Goal: Task Accomplishment & Management: Use online tool/utility

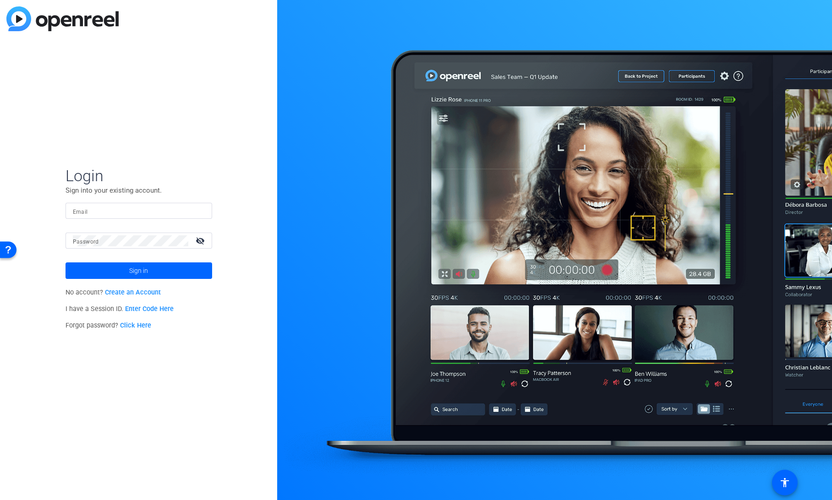
click at [102, 213] on input "Email" at bounding box center [139, 210] width 132 height 11
type input "shannon.feiszli@ey.com"
click at [119, 269] on span at bounding box center [139, 270] width 147 height 22
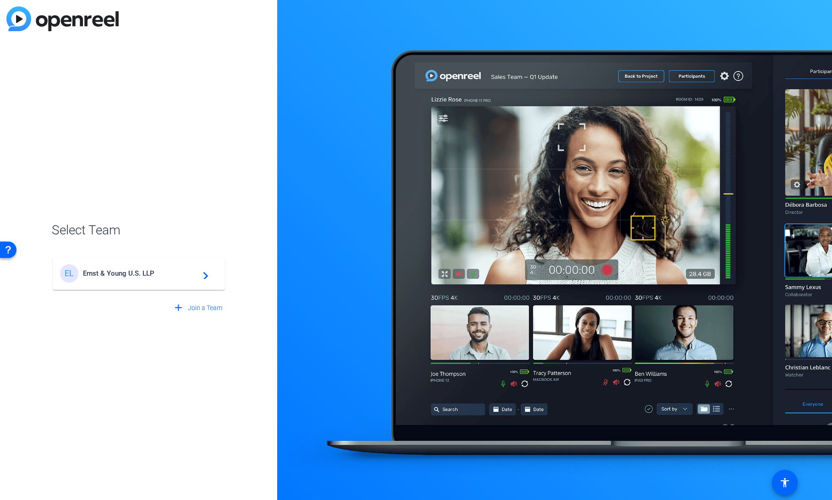
click at [100, 275] on span "Ernst & Young U.S. LLP" at bounding box center [140, 273] width 115 height 8
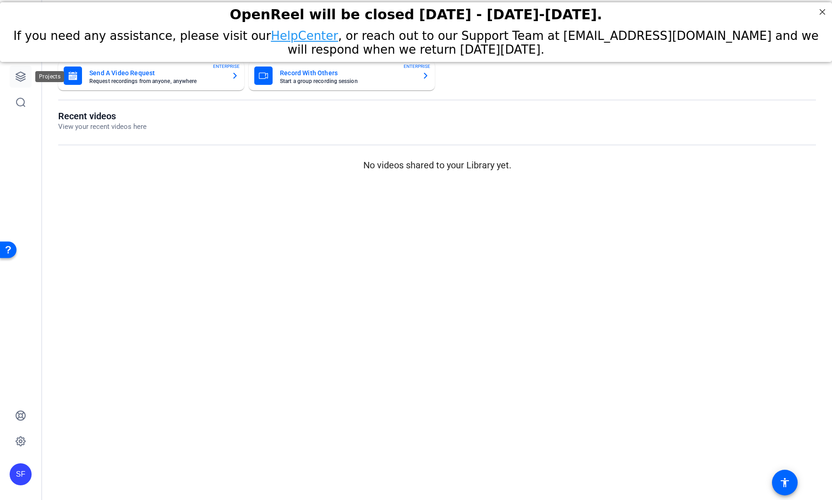
click at [27, 79] on link at bounding box center [21, 77] width 22 height 22
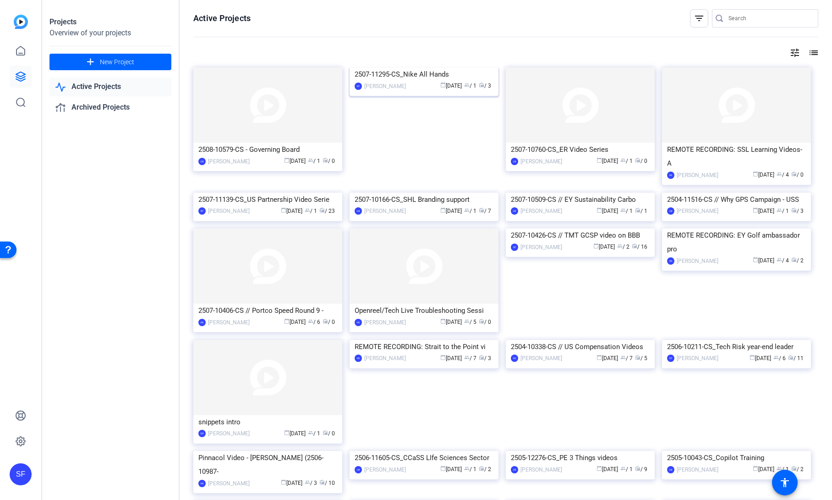
click at [399, 81] on div "2507-11295-CS_Nike All Hands" at bounding box center [424, 74] width 139 height 14
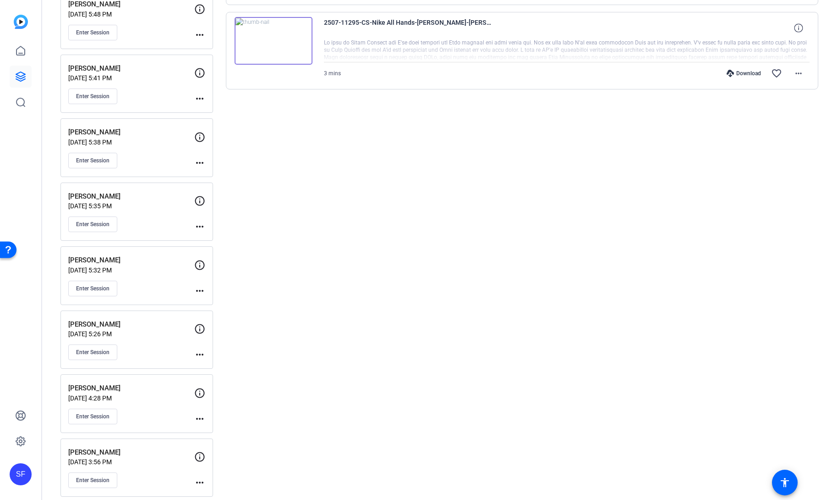
scroll to position [285, 0]
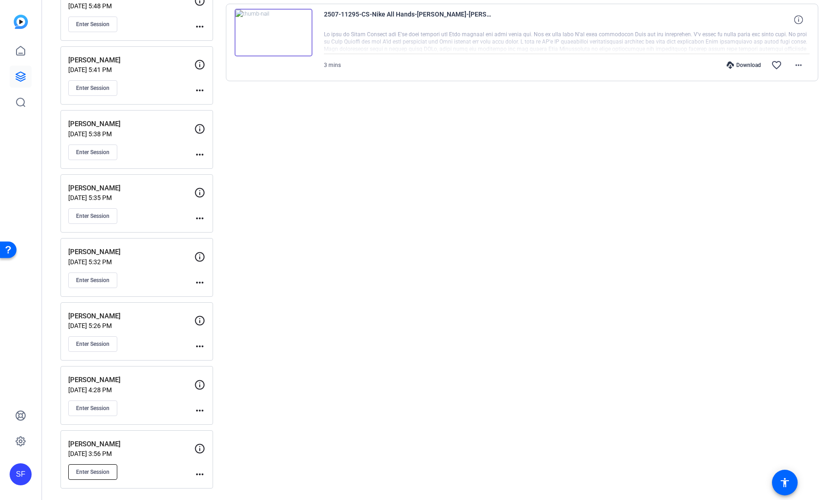
click at [104, 474] on span "Enter Session" at bounding box center [92, 471] width 33 height 7
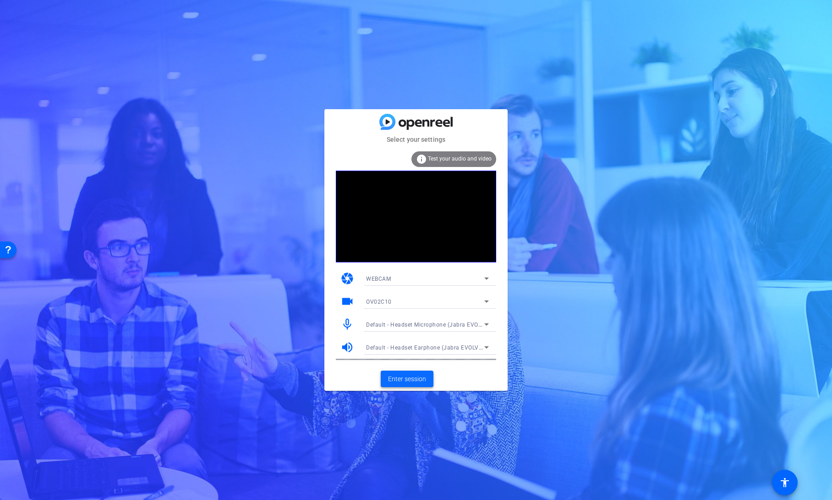
click at [396, 379] on span "Enter session" at bounding box center [407, 379] width 38 height 10
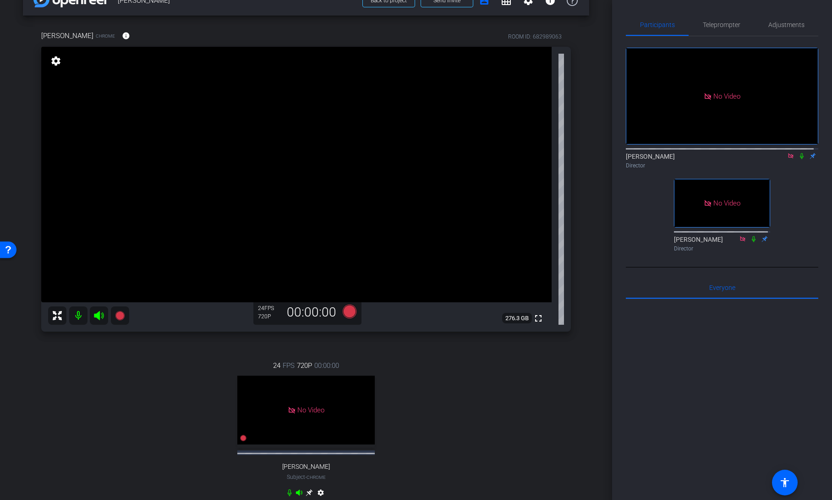
scroll to position [46, 0]
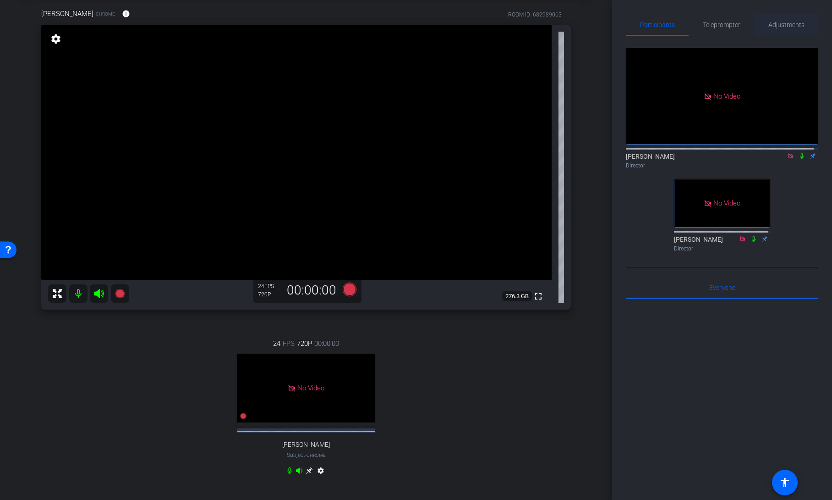
click at [785, 24] on span "Adjustments" at bounding box center [787, 25] width 36 height 6
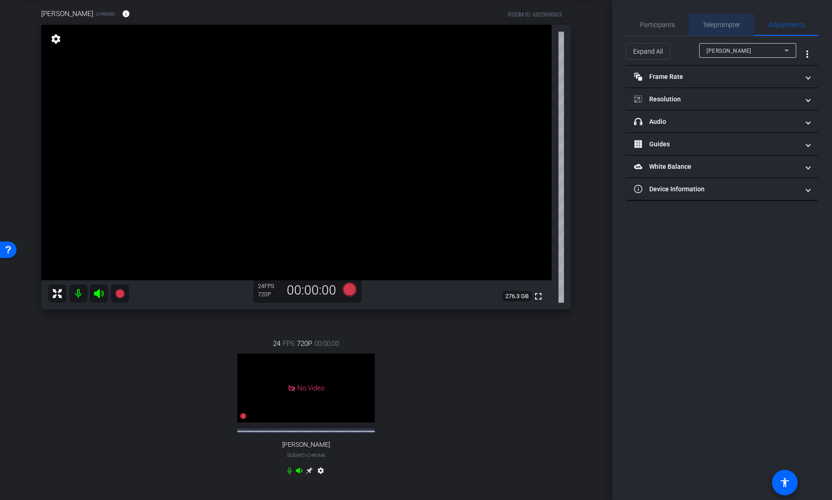
click at [734, 25] on span "Teleprompter" at bounding box center [722, 25] width 38 height 6
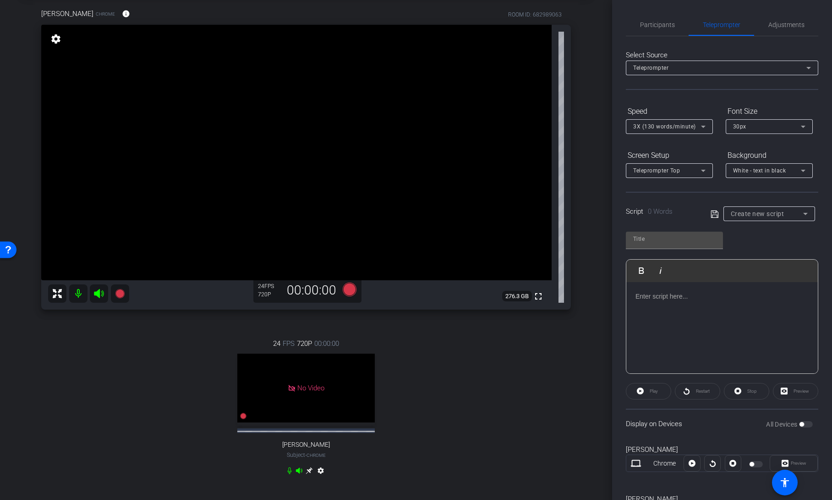
click at [772, 212] on span "Create new script" at bounding box center [758, 213] width 54 height 7
click at [667, 25] on div at bounding box center [416, 250] width 832 height 500
click at [651, 29] on span "Participants" at bounding box center [657, 25] width 35 height 22
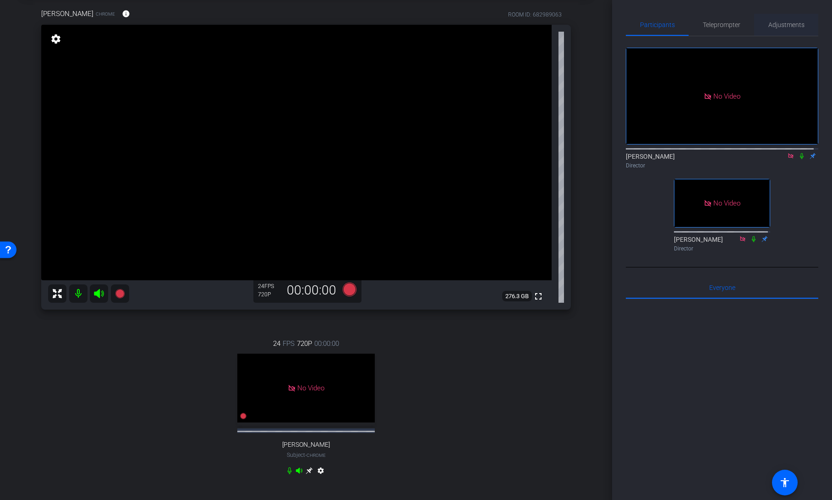
click at [772, 23] on span "Adjustments" at bounding box center [787, 25] width 36 height 6
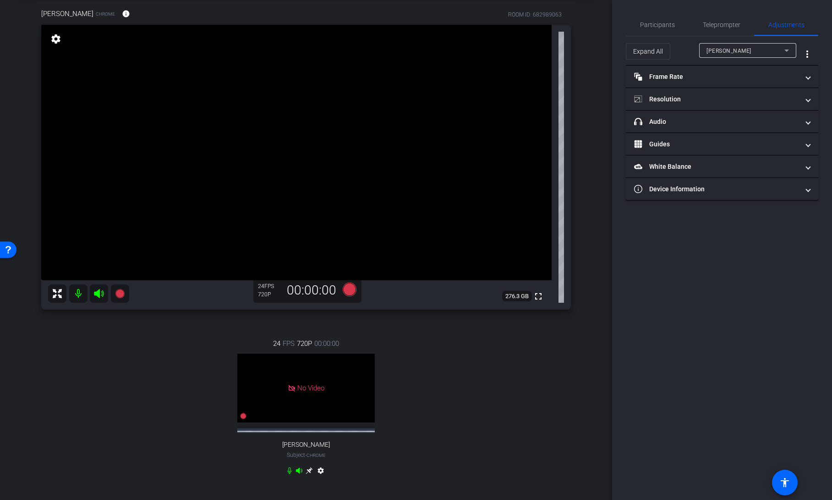
click at [750, 48] on span "[PERSON_NAME]" at bounding box center [729, 51] width 45 height 6
click at [736, 280] on div at bounding box center [416, 250] width 832 height 500
click at [767, 79] on mat-panel-title "Frame Rate Frame Rate" at bounding box center [716, 77] width 165 height 10
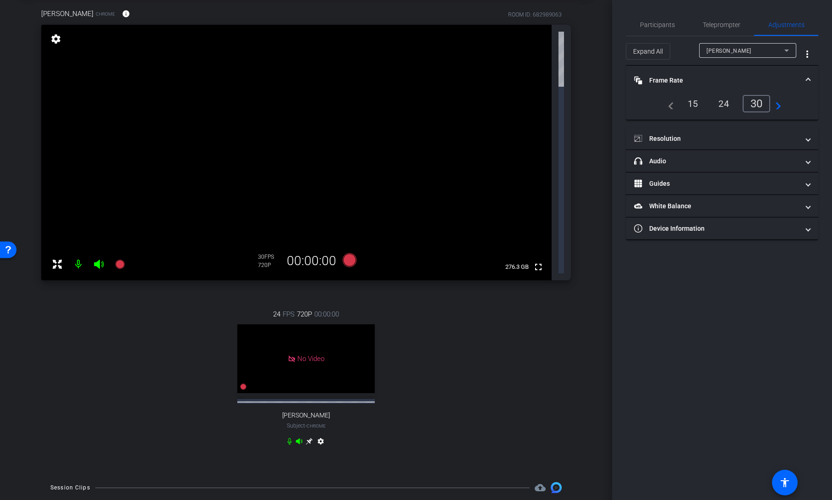
scroll to position [0, 0]
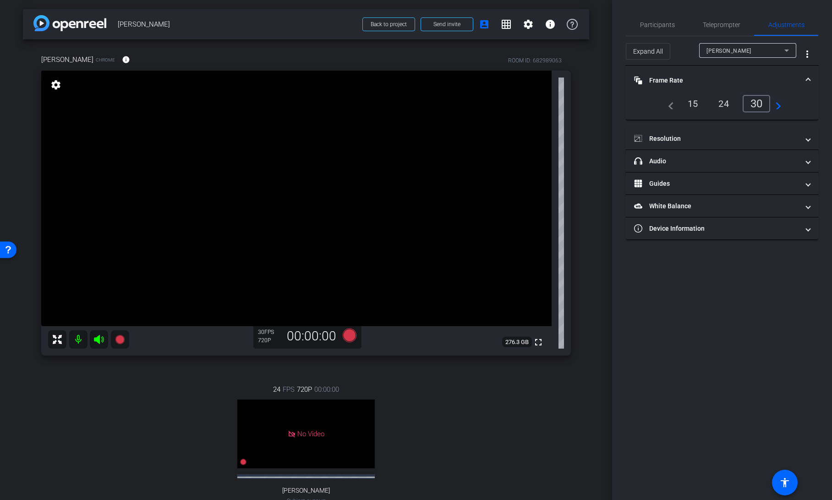
click at [681, 302] on div "Participants Teleprompter Adjustments [PERSON_NAME] Director [PERSON_NAME] Dire…" at bounding box center [722, 250] width 220 height 500
click at [658, 27] on span "Participants" at bounding box center [657, 25] width 35 height 6
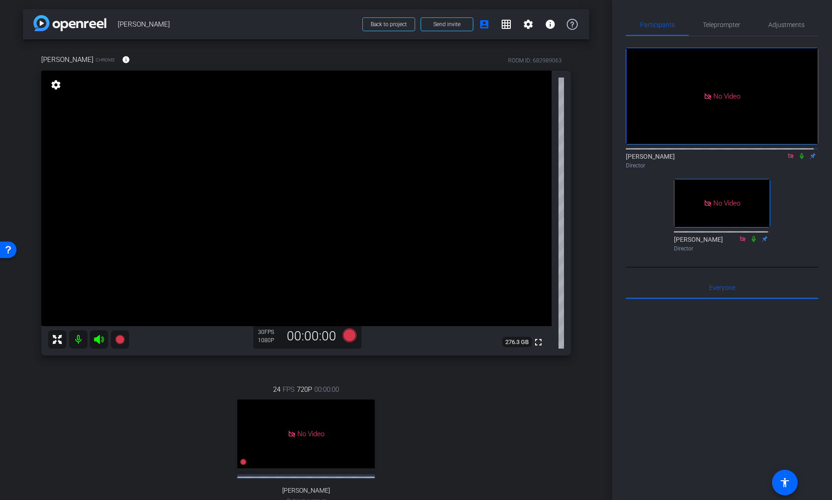
click at [800, 153] on icon at bounding box center [802, 156] width 4 height 6
click at [716, 23] on span "Teleprompter" at bounding box center [722, 25] width 38 height 6
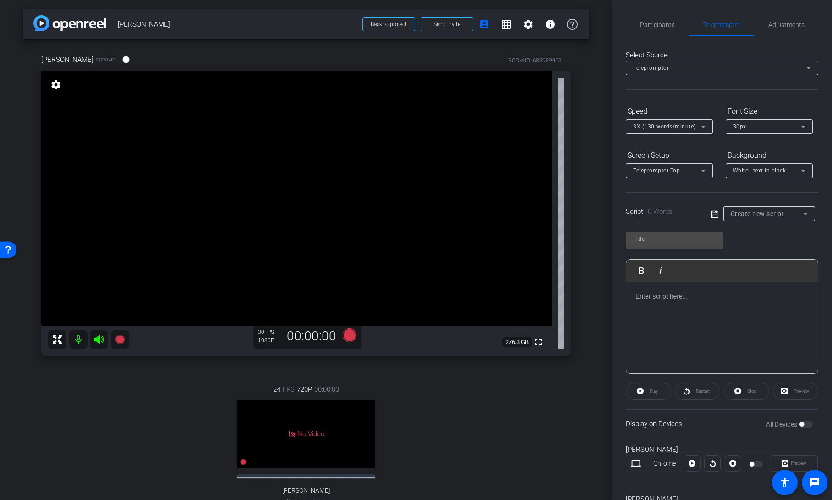
click at [675, 171] on span "Teleprompter Top" at bounding box center [656, 170] width 47 height 6
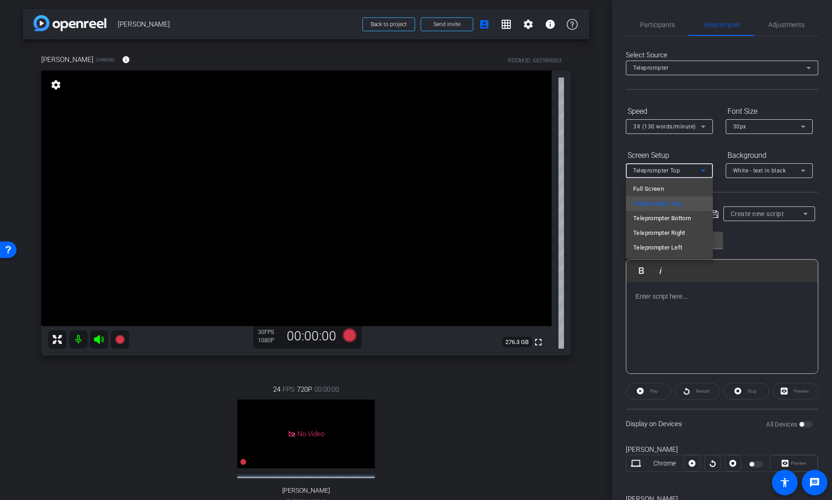
click at [808, 244] on div at bounding box center [416, 250] width 832 height 500
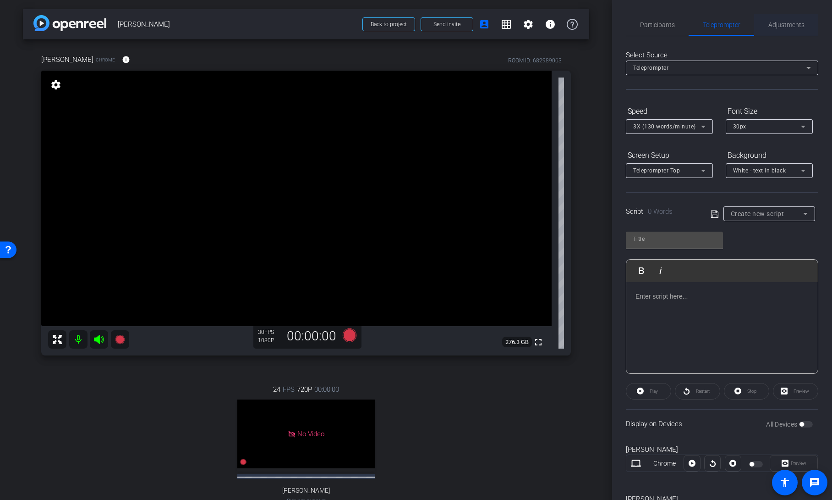
click at [790, 25] on span "Adjustments" at bounding box center [787, 25] width 36 height 6
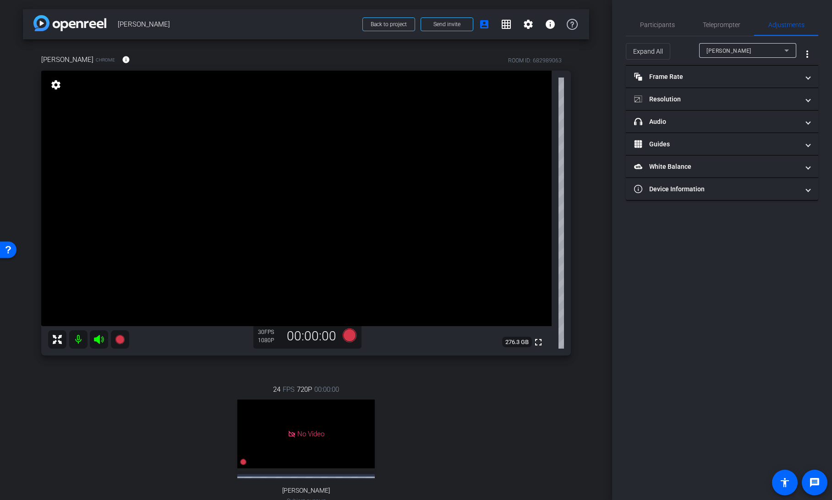
click at [752, 52] on span "[PERSON_NAME]" at bounding box center [729, 51] width 45 height 6
click at [747, 82] on mat-option "[PERSON_NAME]" at bounding box center [747, 83] width 97 height 15
click at [752, 124] on mat-panel-title "headphone icon Audio" at bounding box center [716, 122] width 165 height 10
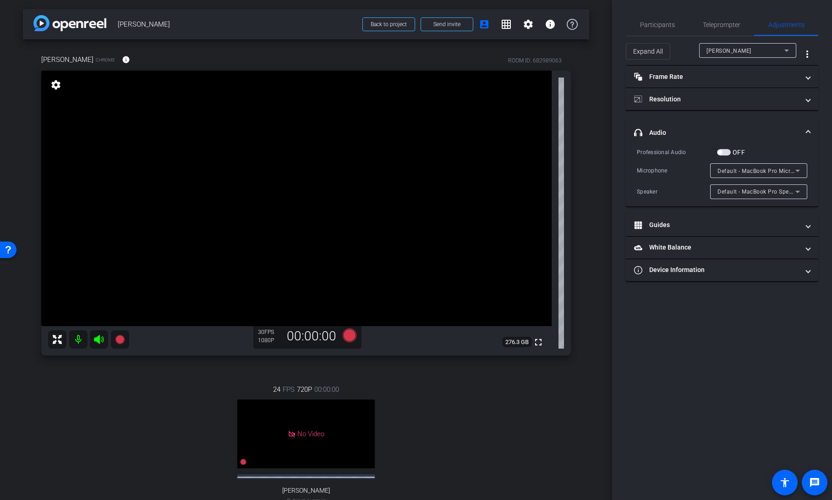
click at [772, 173] on span "Default - MacBook Pro Microphone (Built-in)" at bounding box center [777, 170] width 118 height 7
click at [664, 26] on div at bounding box center [416, 250] width 832 height 500
click at [660, 25] on span "Participants" at bounding box center [657, 25] width 35 height 6
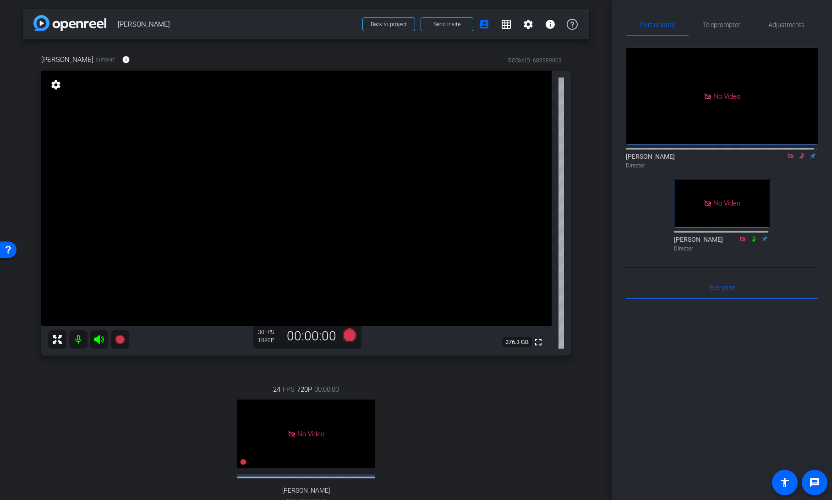
click at [798, 153] on icon at bounding box center [801, 156] width 7 height 6
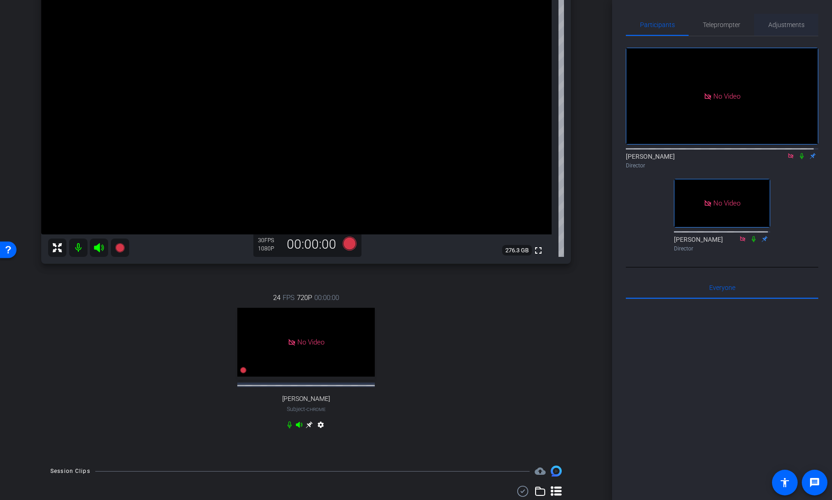
click at [787, 23] on span "Adjustments" at bounding box center [787, 25] width 36 height 6
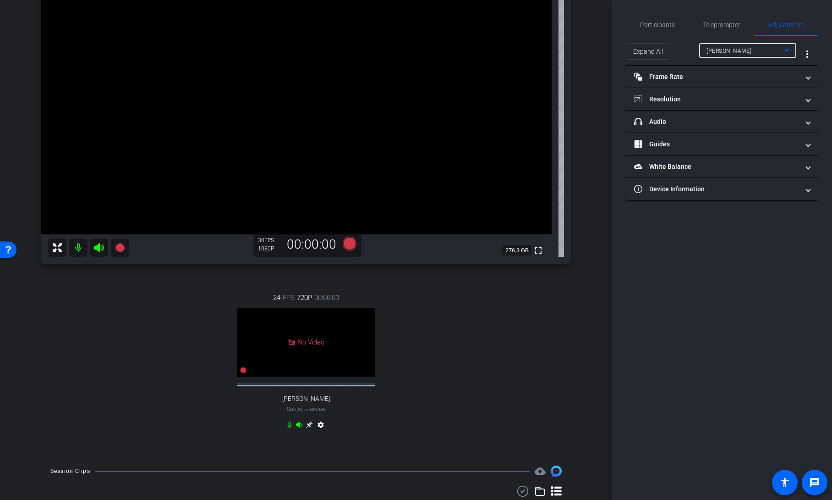
click at [752, 51] on span "[PERSON_NAME]" at bounding box center [729, 51] width 45 height 6
click at [743, 82] on mat-option "[PERSON_NAME]" at bounding box center [747, 83] width 97 height 15
click at [737, 119] on mat-panel-title "headphone icon Audio" at bounding box center [716, 122] width 165 height 10
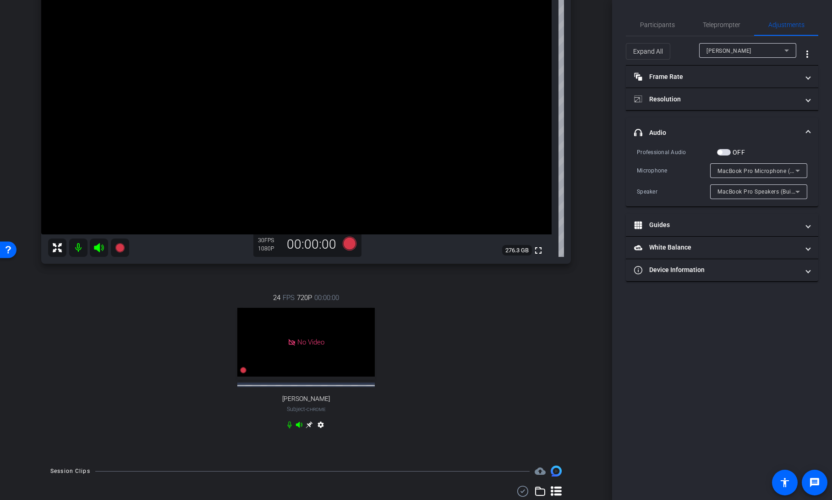
click at [772, 170] on span "MacBook Pro Microphone (Built-in)" at bounding box center [765, 170] width 94 height 7
click at [766, 134] on div at bounding box center [416, 250] width 832 height 500
click at [750, 318] on div "Participants Teleprompter Adjustments [PERSON_NAME] Director [PERSON_NAME] Dire…" at bounding box center [722, 250] width 220 height 500
click at [650, 22] on span "Participants" at bounding box center [657, 25] width 35 height 6
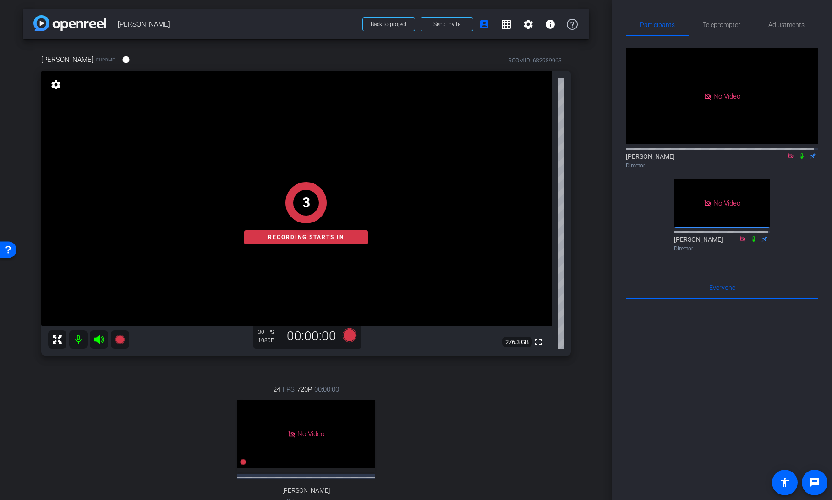
click at [798, 153] on icon at bounding box center [801, 156] width 7 height 6
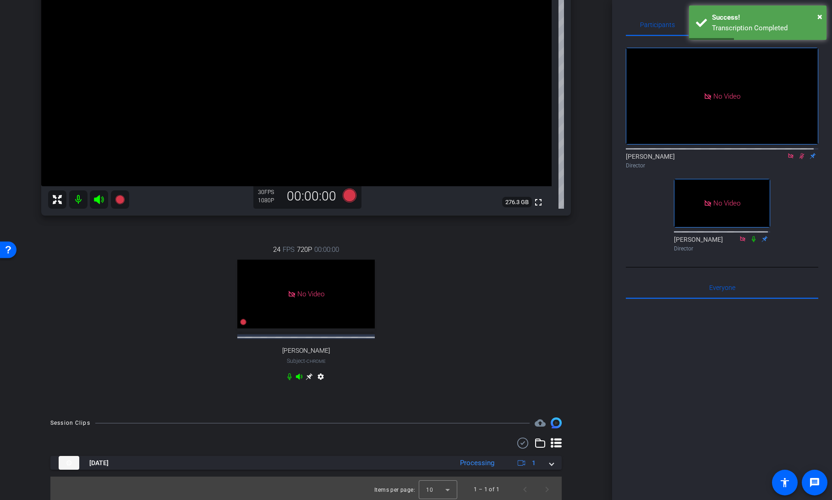
scroll to position [142, 0]
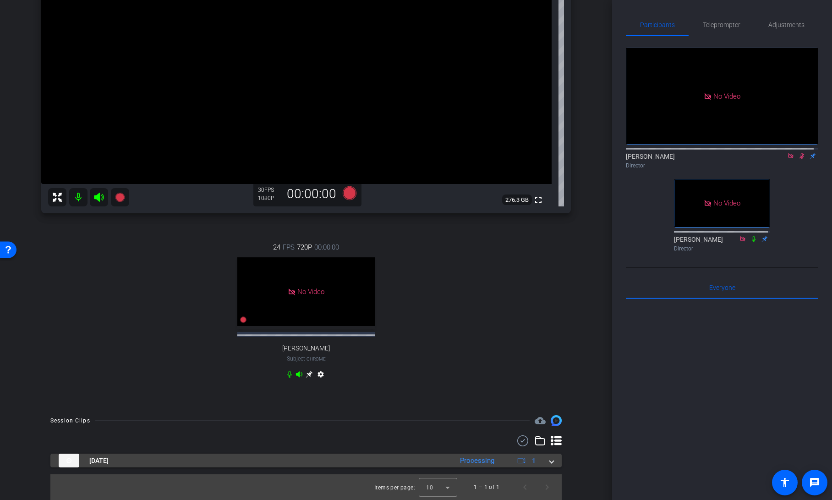
click at [544, 462] on div "[DATE] Processing 1" at bounding box center [304, 460] width 491 height 14
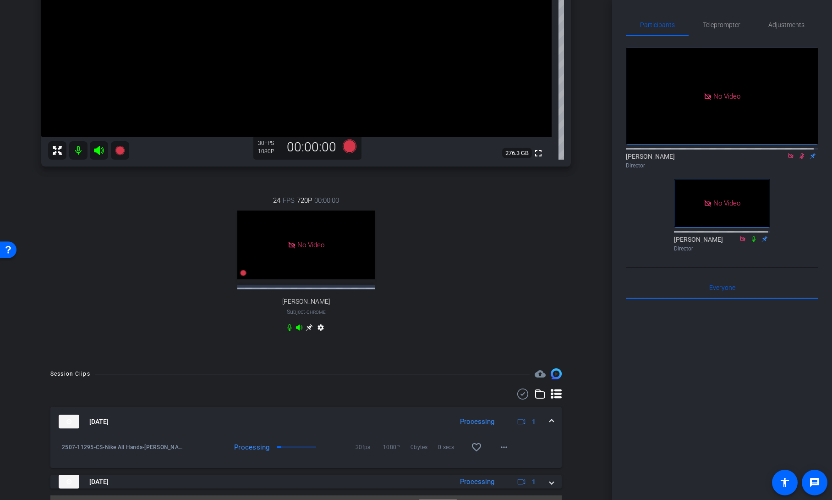
scroll to position [210, 0]
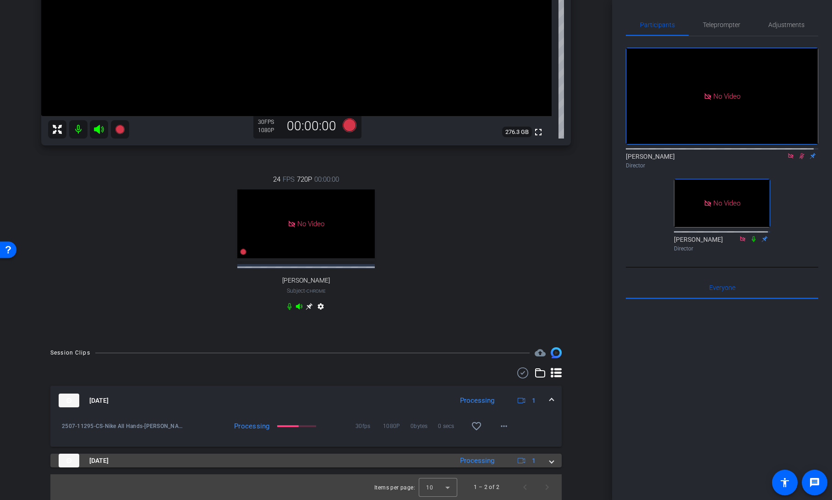
click at [550, 459] on span at bounding box center [552, 461] width 4 height 10
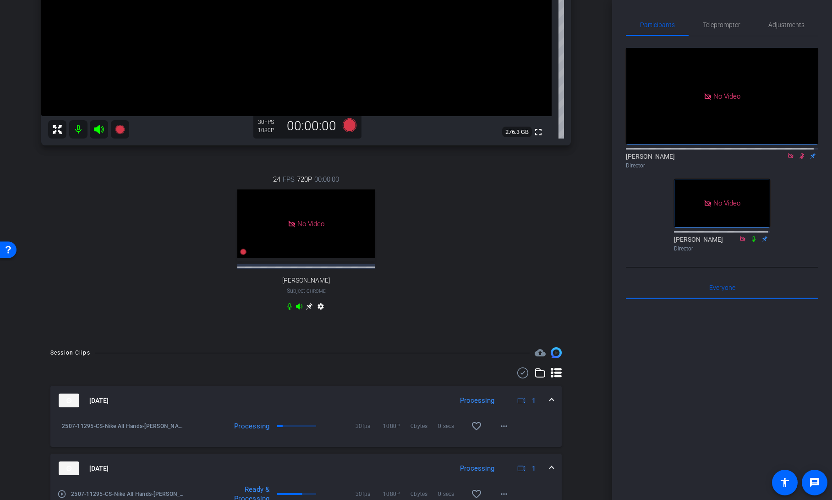
click at [800, 153] on icon at bounding box center [802, 156] width 5 height 6
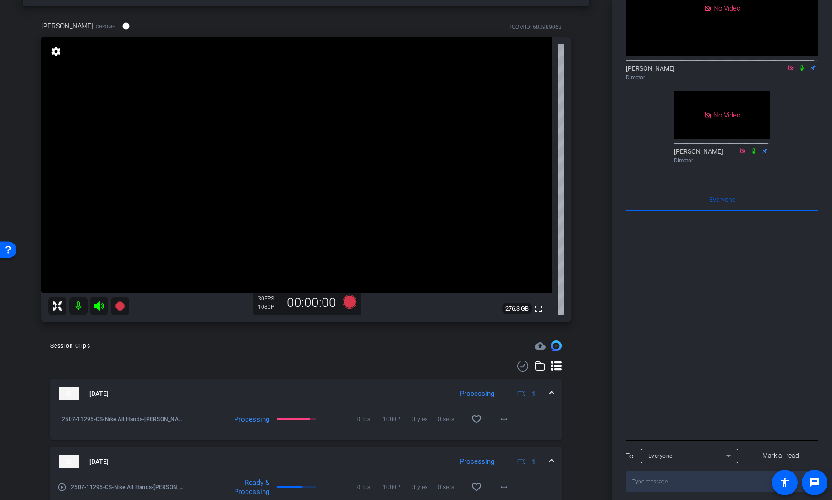
scroll to position [0, 0]
